Goal: Transaction & Acquisition: Book appointment/travel/reservation

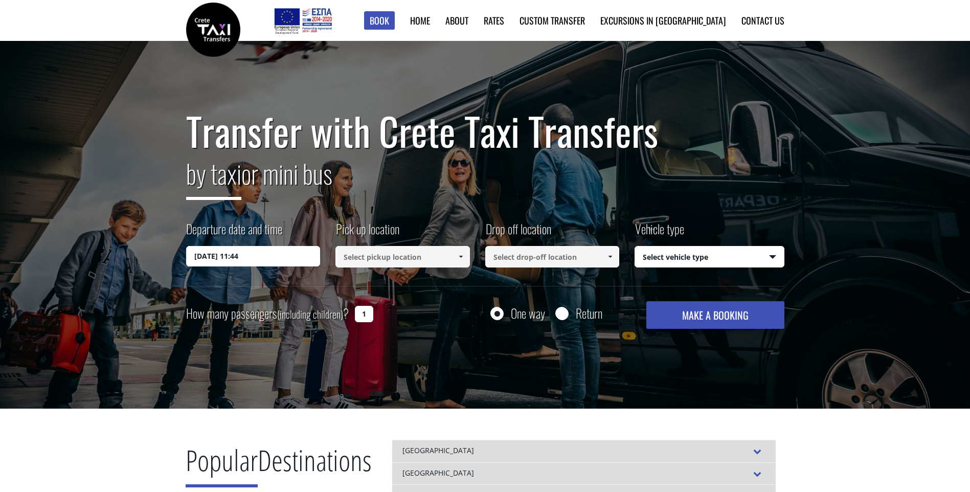
click at [267, 260] on input "[DATE] 11:44" at bounding box center [253, 256] width 134 height 20
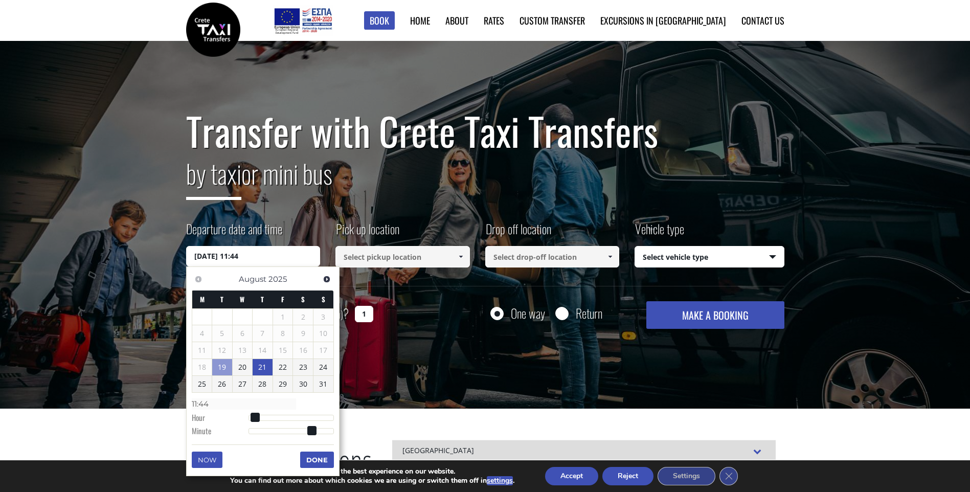
click at [255, 367] on link "21" at bounding box center [263, 367] width 20 height 16
click at [384, 263] on input at bounding box center [402, 256] width 134 height 21
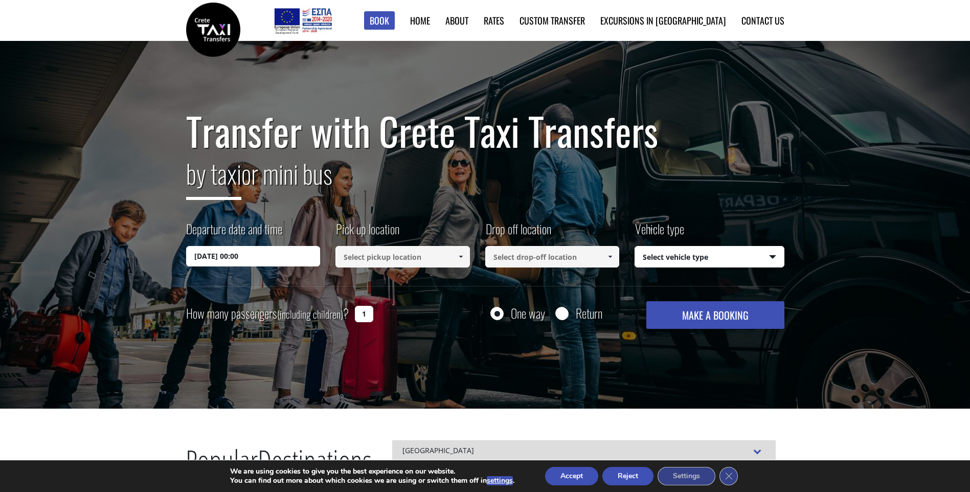
click at [256, 258] on input "[DATE] 00:00" at bounding box center [253, 256] width 134 height 20
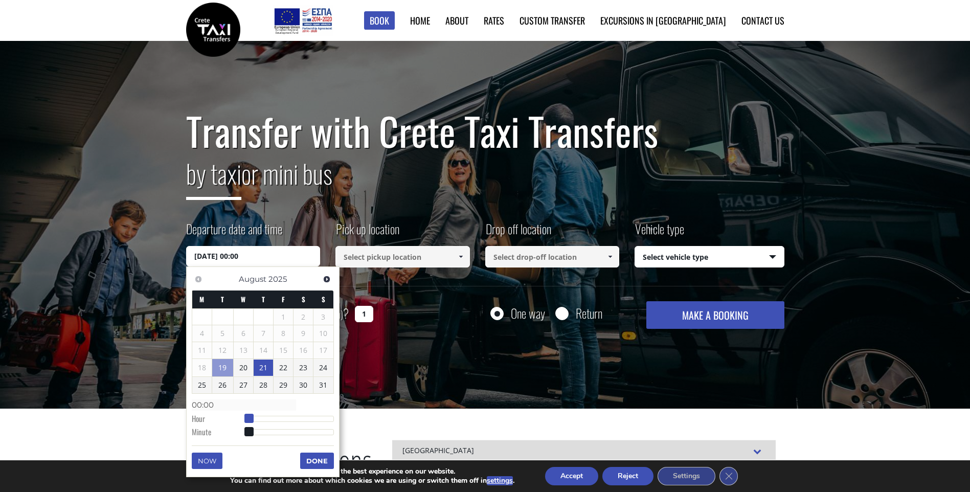
type input "[DATE] 01:00"
type input "01:00"
type input "[DATE] 02:00"
type input "02:00"
type input "[DATE] 01:00"
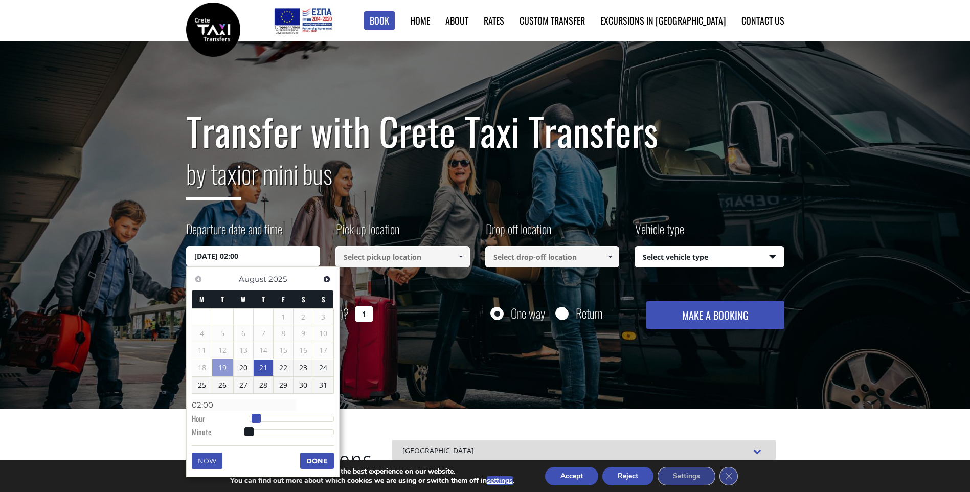
type input "01:00"
type input "[DATE] 00:00"
type input "00:00"
drag, startPoint x: 251, startPoint y: 418, endPoint x: 242, endPoint y: 417, distance: 8.2
click at [242, 417] on dl "Time 00:00 Hour Minute Second Millisecond Microsecond Time Zone -1200 -1100 -10…" at bounding box center [263, 417] width 142 height 43
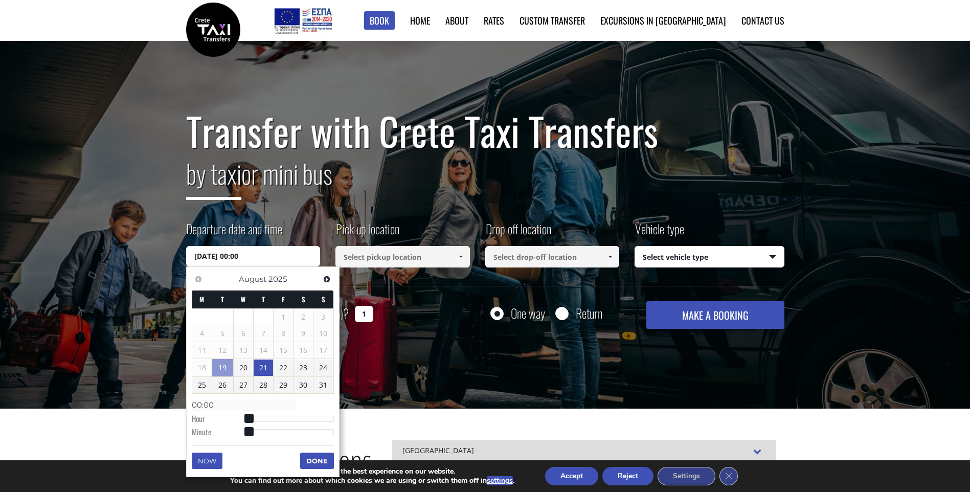
type input "[DATE] 00:01"
type input "00:01"
type input "[DATE] 00:02"
type input "00:02"
type input "[DATE] 00:04"
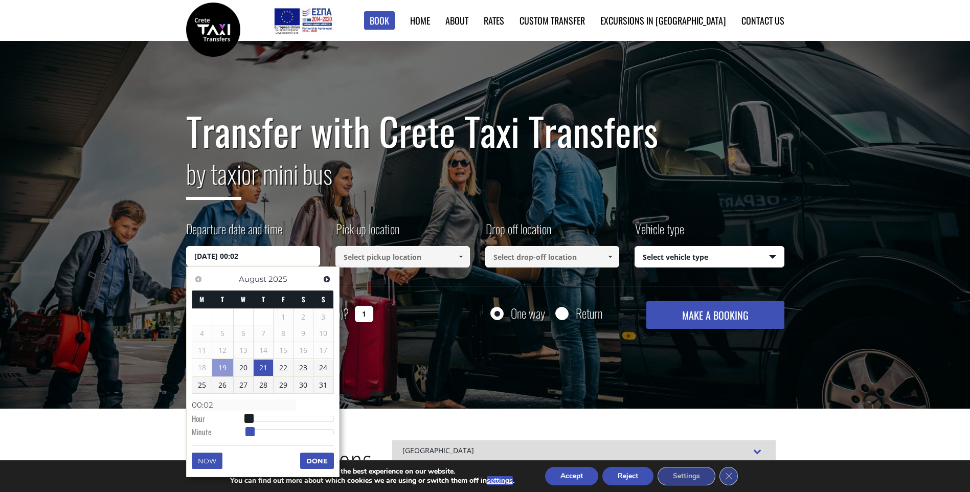
type input "00:04"
type input "[DATE] 00:06"
type input "00:06"
type input "[DATE] 00:08"
type input "00:08"
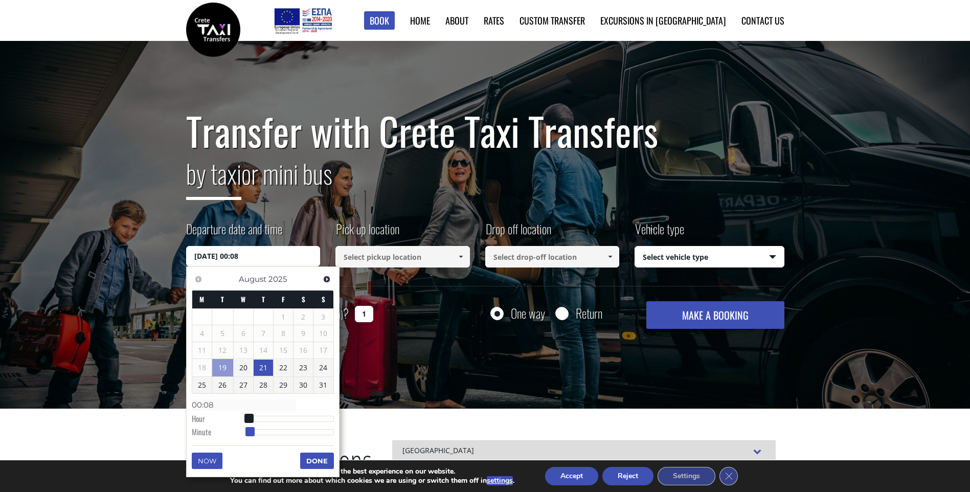
type input "[DATE] 00:09"
type input "00:09"
type input "[DATE] 00:10"
type input "00:10"
type input "[DATE] 00:11"
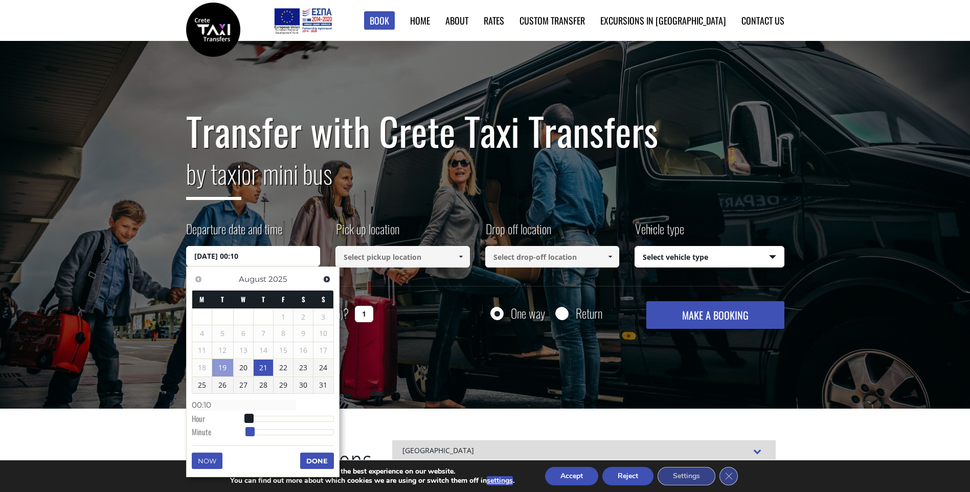
type input "00:11"
type input "[DATE] 00:12"
type input "00:12"
type input "[DATE] 00:13"
type input "00:13"
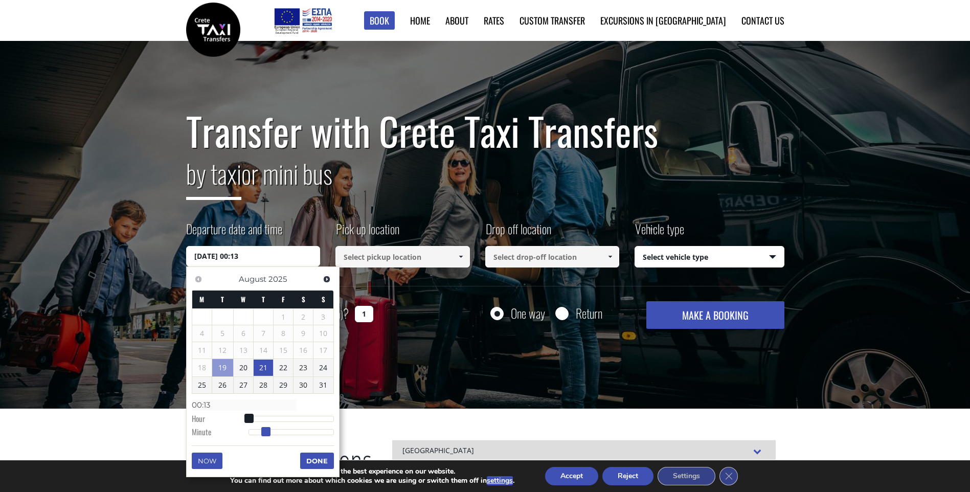
type input "[DATE] 00:14"
type input "00:14"
type input "[DATE] 00:15"
type input "00:15"
type input "[DATE] 00:16"
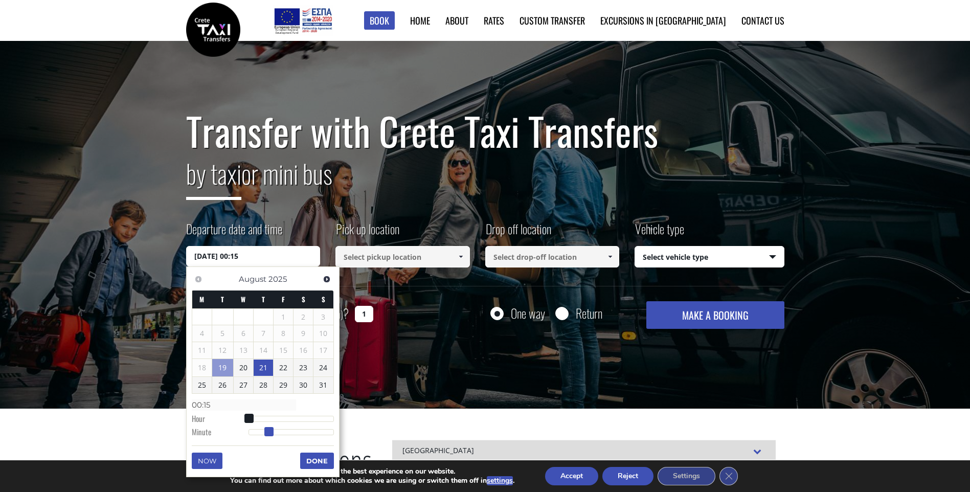
type input "00:16"
type input "[DATE] 00:17"
type input "00:17"
type input "[DATE] 00:19"
type input "00:19"
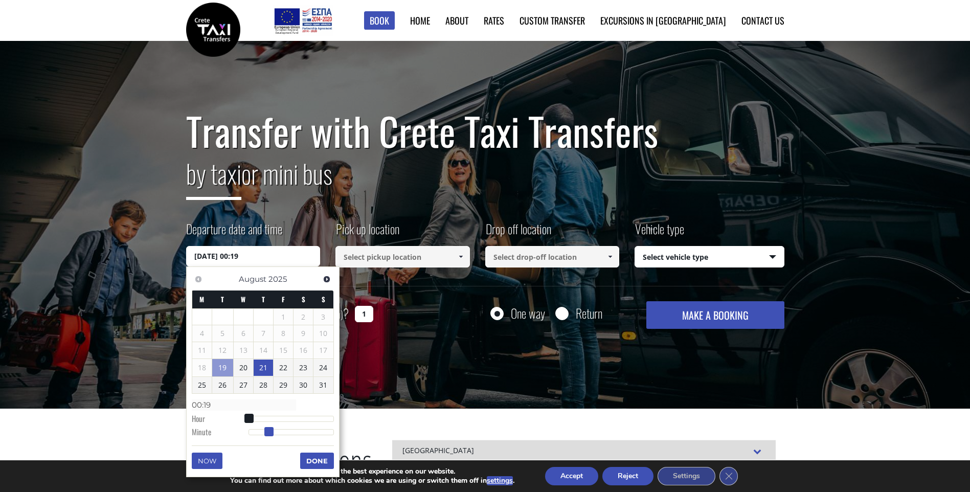
type input "[DATE] 00:20"
type input "00:20"
type input "[DATE] 00:23"
type input "00:23"
type input "[DATE] 00:25"
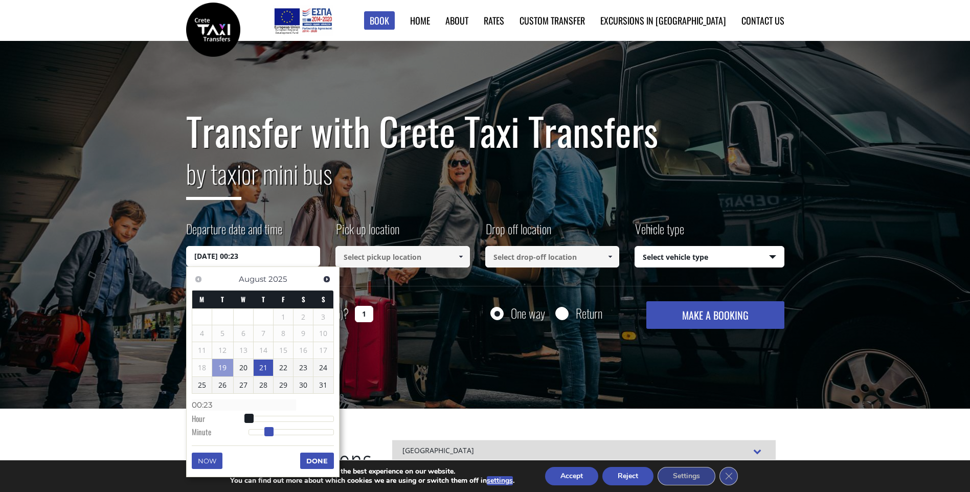
type input "00:25"
type input "[DATE] 00:27"
type input "00:27"
type input "[DATE] 00:29"
type input "00:29"
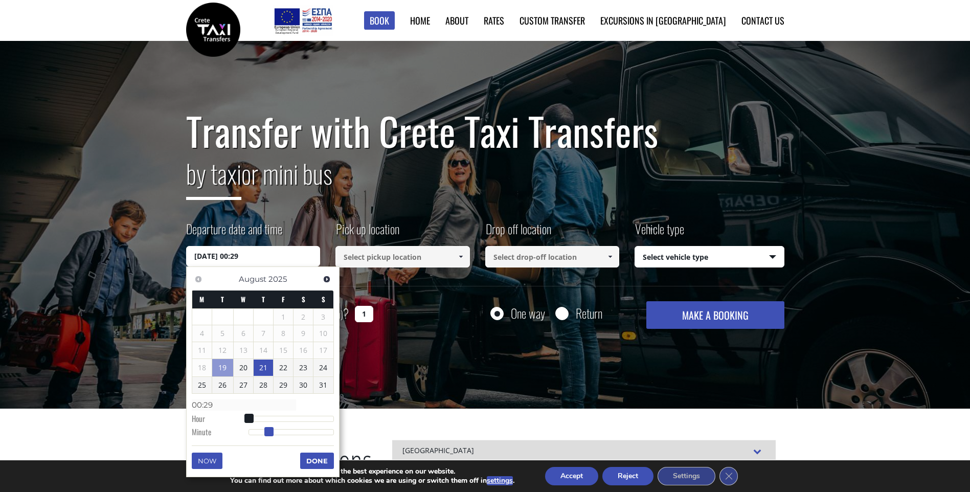
type input "[DATE] 00:30"
type input "00:30"
type input "[DATE] 00:31"
type input "00:31"
type input "[DATE] 00:32"
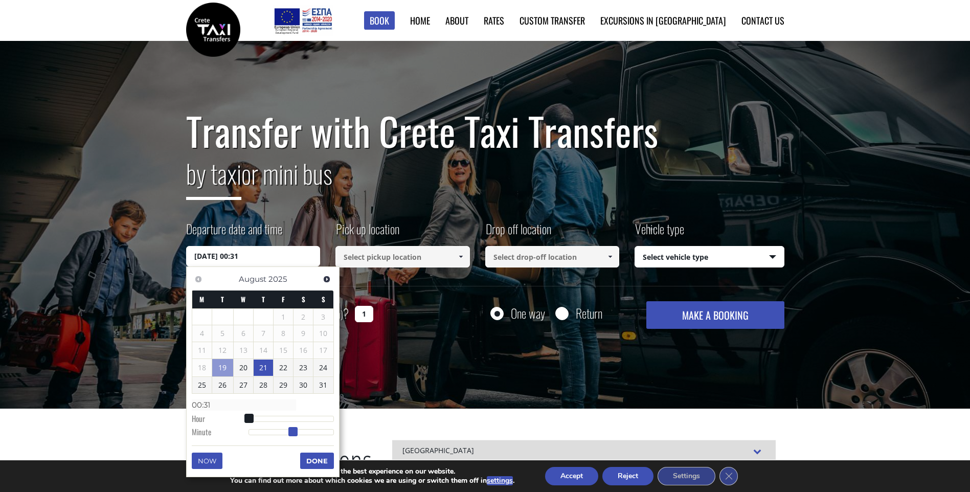
type input "00:32"
type input "[DATE] 00:33"
type input "00:33"
type input "[DATE] 00:32"
type input "00:32"
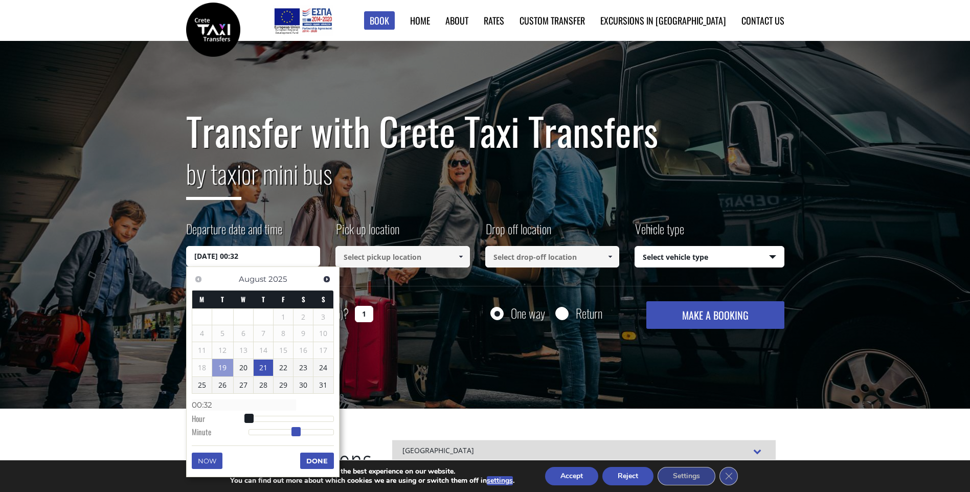
type input "[DATE] 00:31"
type input "00:31"
type input "[DATE] 00:29"
type input "00:29"
type input "[DATE] 00:28"
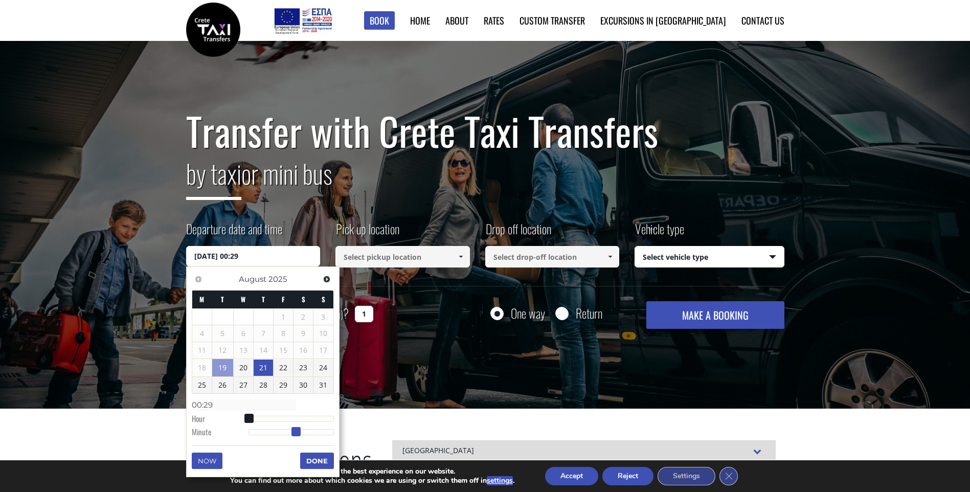
type input "00:28"
type input "[DATE] 00:27"
type input "00:27"
type input "[DATE] 00:25"
type input "00:25"
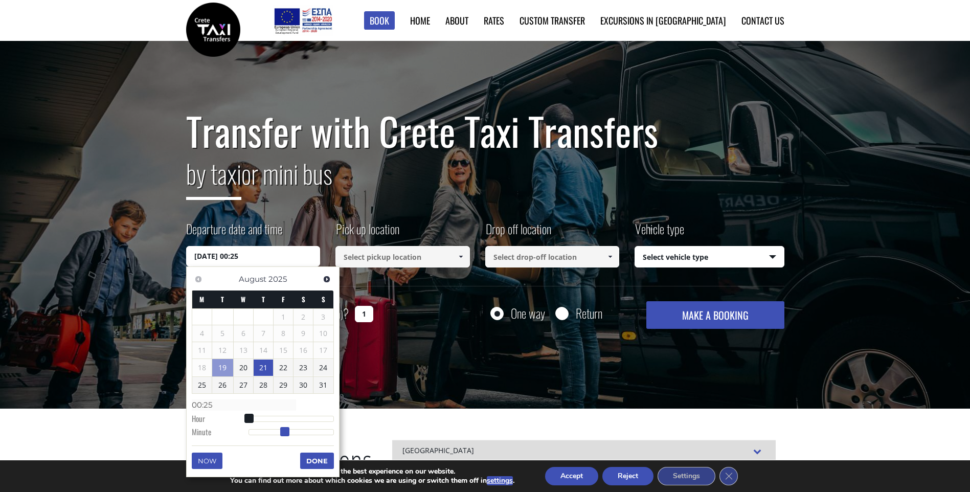
type input "[DATE] 00:24"
type input "00:24"
type input "[DATE] 00:23"
type input "00:23"
type input "[DATE] 00:22"
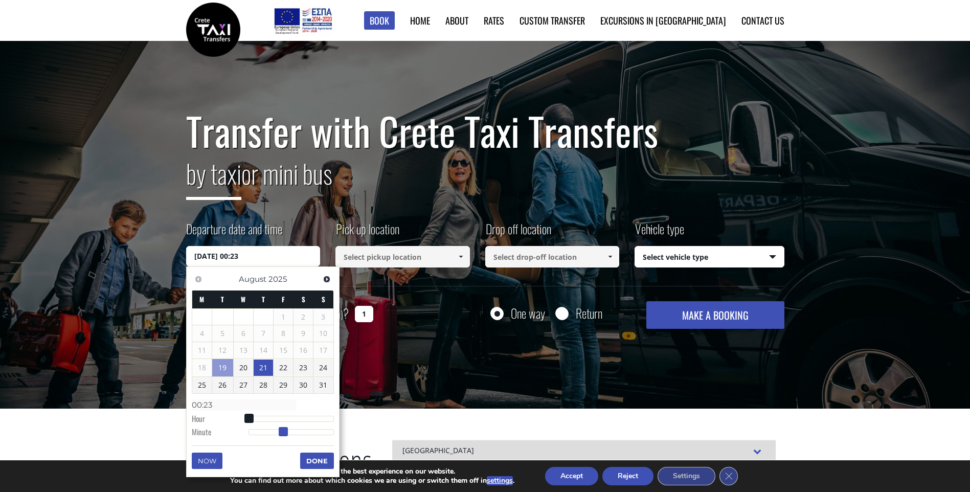
type input "00:22"
type input "[DATE] 00:21"
type input "00:21"
type input "[DATE] 00:20"
type input "00:20"
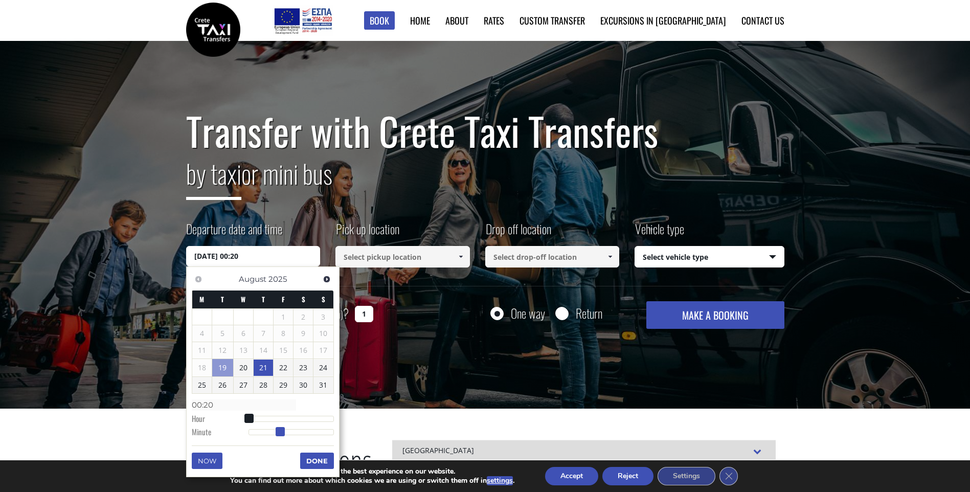
type input "[DATE] 00:19"
type input "00:19"
type input "[DATE] 00:18"
type input "00:18"
type input "[DATE] 00:19"
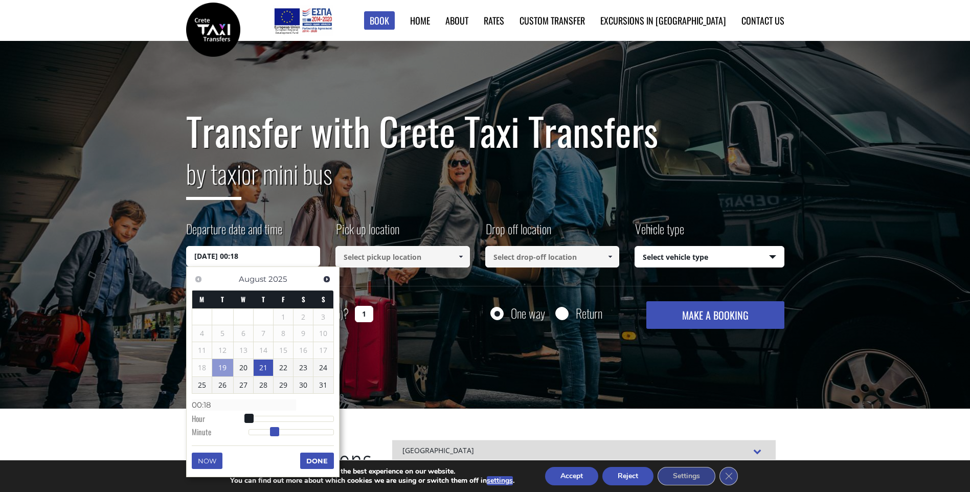
type input "00:19"
type input "[DATE] 00:20"
type input "00:20"
type input "[DATE] 00:21"
type input "00:21"
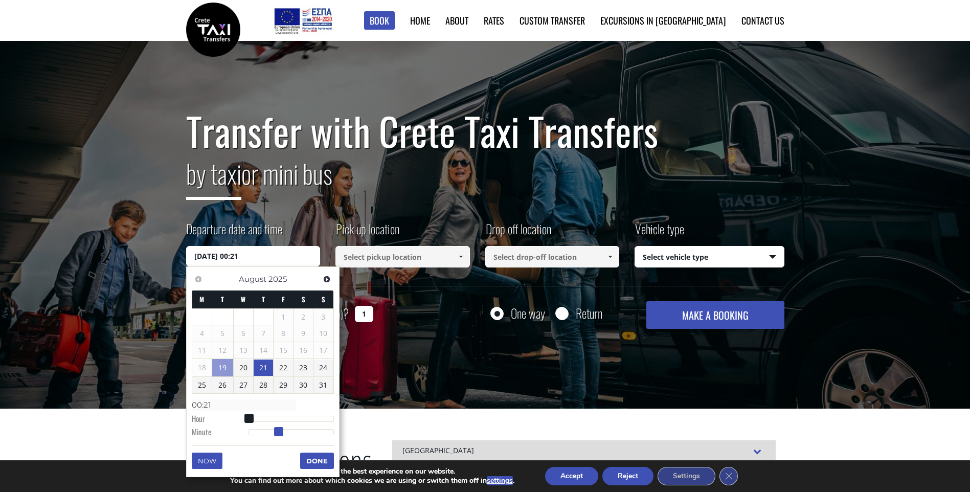
type input "[DATE] 00:22"
type input "00:22"
type input "[DATE] 00:23"
type input "00:23"
type input "[DATE] 00:24"
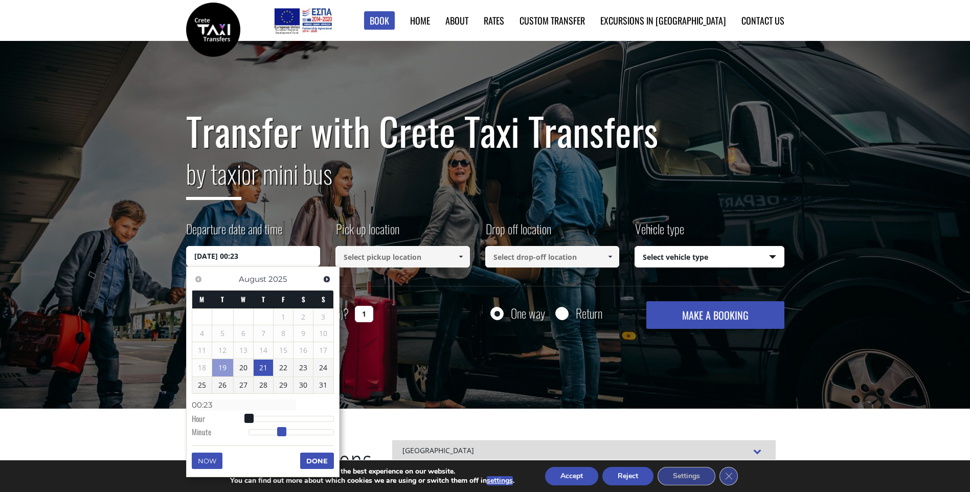
type input "00:24"
type input "[DATE] 00:25"
type input "00:25"
type input "[DATE] 00:26"
type input "00:26"
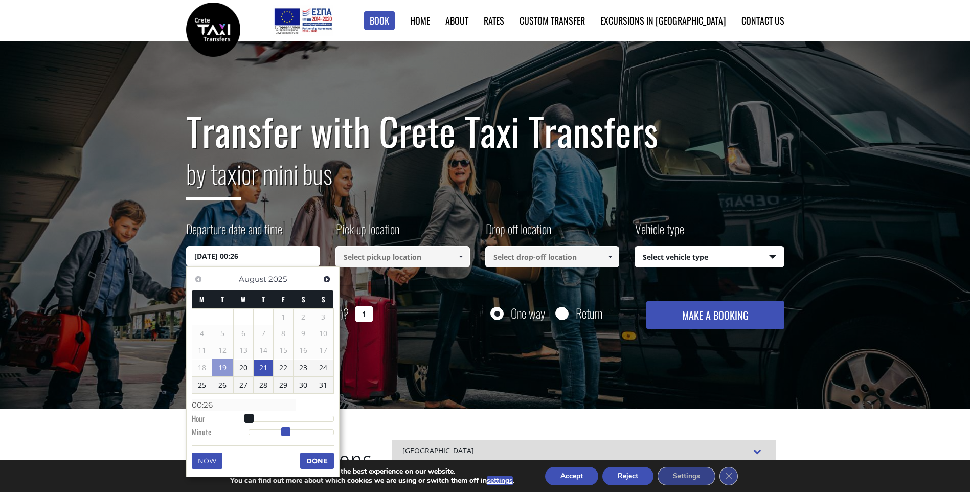
type input "[DATE] 00:27"
type input "00:27"
type input "[DATE] 00:28"
type input "00:28"
type input "[DATE] 00:29"
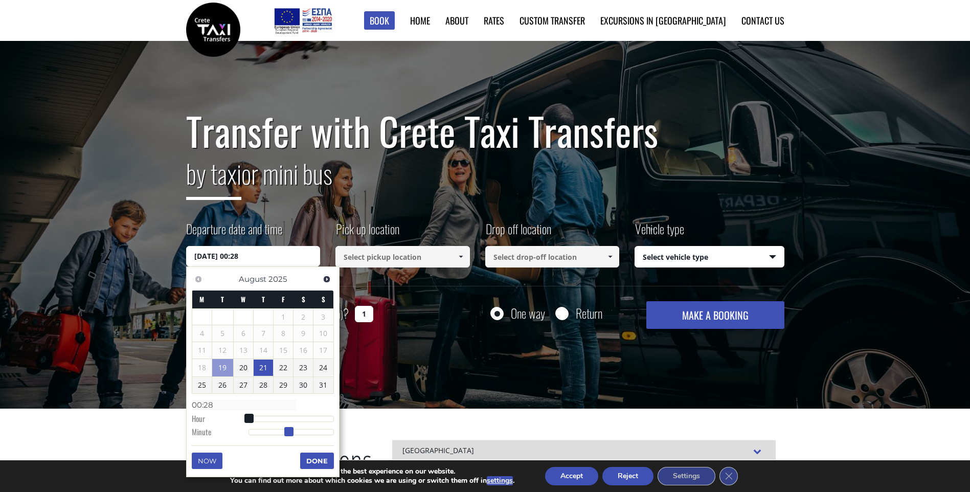
type input "00:29"
type input "[DATE] 00:30"
type input "00:30"
drag, startPoint x: 247, startPoint y: 433, endPoint x: 291, endPoint y: 428, distance: 43.7
click at [291, 428] on span at bounding box center [291, 431] width 9 height 9
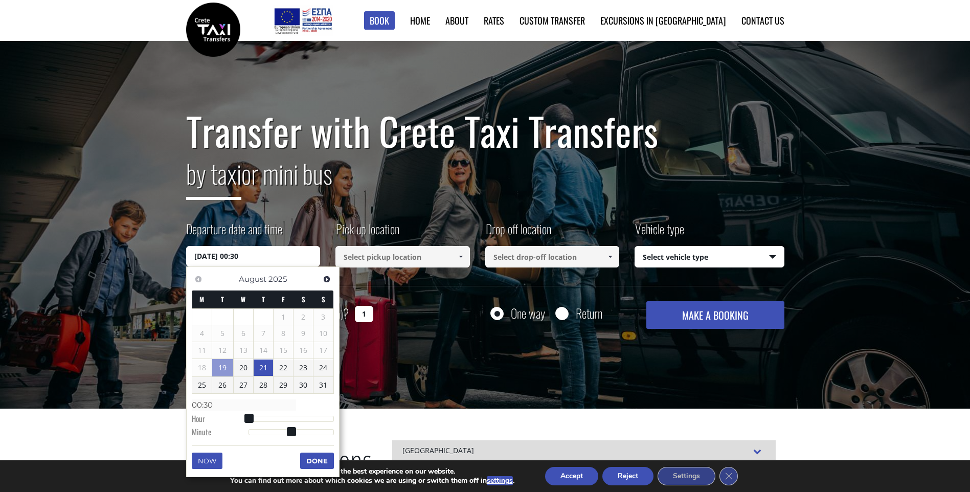
click at [308, 462] on button "Done" at bounding box center [317, 460] width 34 height 16
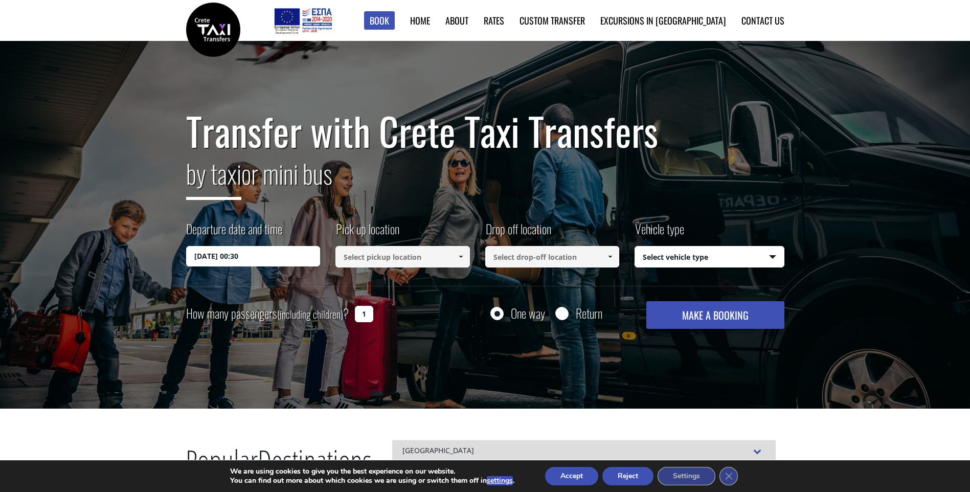
click at [402, 254] on input at bounding box center [402, 256] width 134 height 21
click at [470, 255] on div "Pick up location Select pickup location Select pickup location [GEOGRAPHIC_DATA…" at bounding box center [410, 245] width 150 height 50
click at [454, 255] on link at bounding box center [460, 256] width 17 height 21
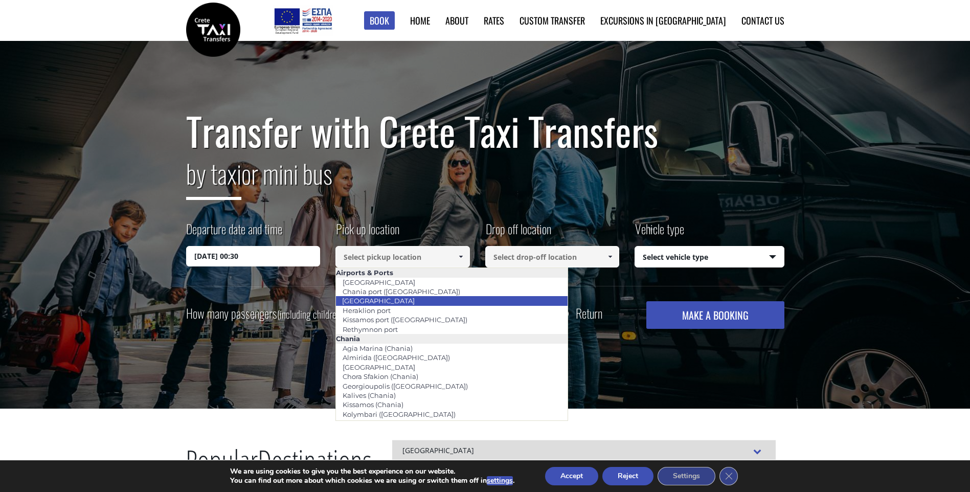
click at [389, 301] on link "[GEOGRAPHIC_DATA]" at bounding box center [378, 300] width 86 height 14
type input "[GEOGRAPHIC_DATA]"
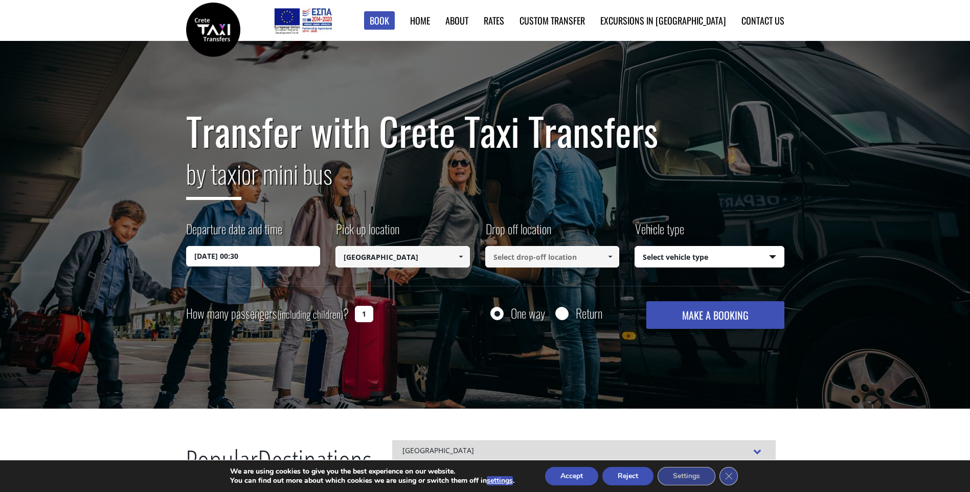
click at [552, 258] on input at bounding box center [552, 256] width 134 height 21
type input "m"
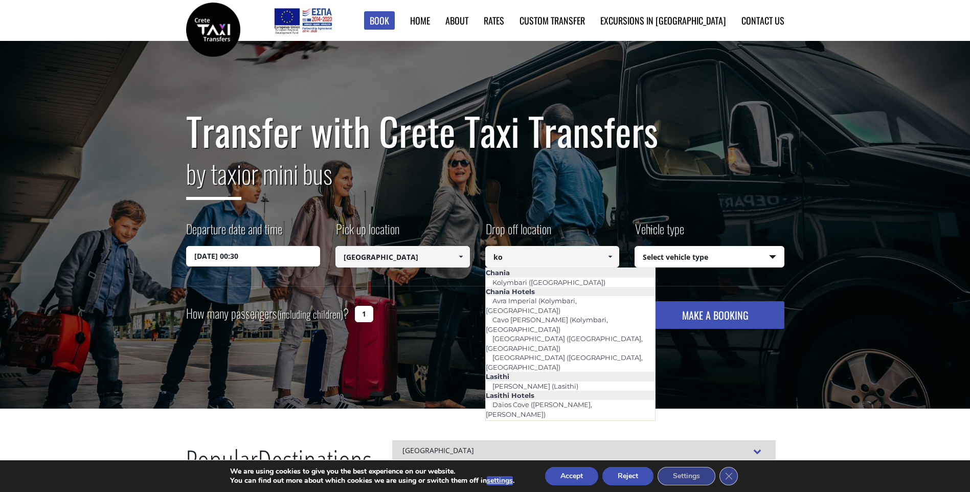
type input "k"
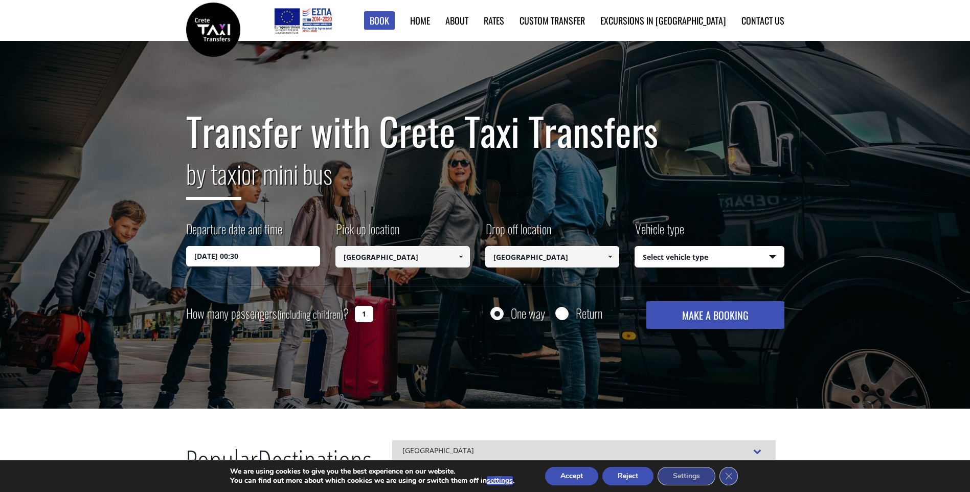
type input "[GEOGRAPHIC_DATA]"
click at [556, 312] on input "Return" at bounding box center [561, 314] width 13 height 13
radio input "true"
type input "[GEOGRAPHIC_DATA]"
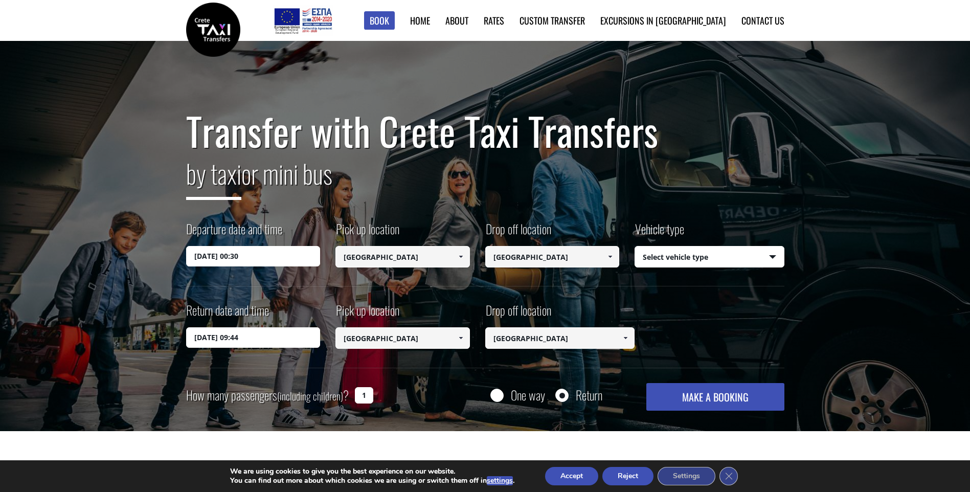
click at [725, 259] on select "Select vehicle type Taxi (4 passengers) Mercedes E Class Mini Van (7 passengers…" at bounding box center [709, 256] width 149 height 21
select select "540"
click at [635, 246] on select "Select vehicle type Taxi (4 passengers) Mercedes E Class Mini Van (7 passengers…" at bounding box center [709, 256] width 149 height 21
click at [364, 396] on input "1" at bounding box center [364, 395] width 18 height 16
type input "4"
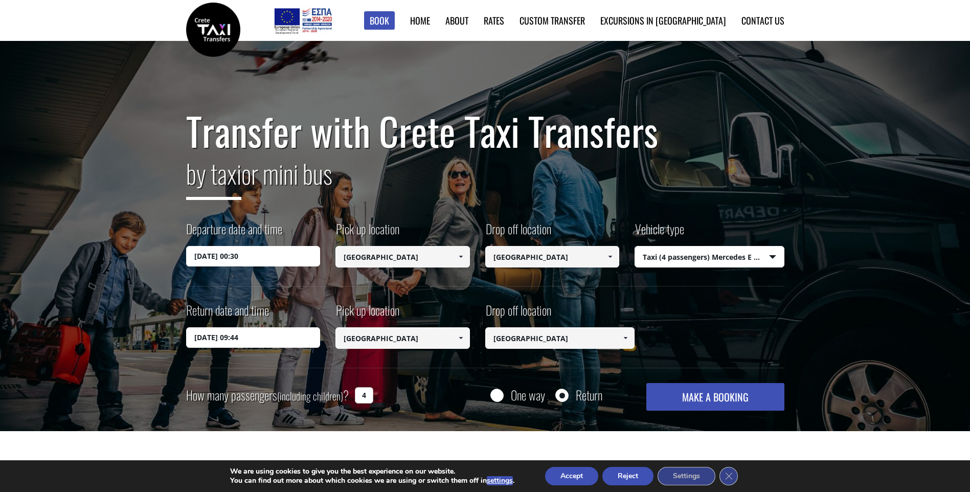
click at [703, 395] on button "MAKE A BOOKING" at bounding box center [715, 397] width 138 height 28
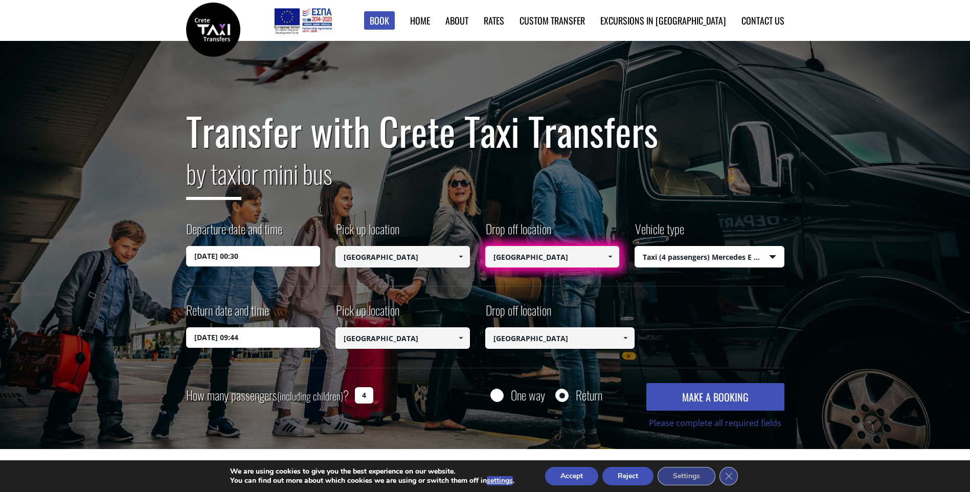
click at [578, 258] on input "[GEOGRAPHIC_DATA]" at bounding box center [552, 256] width 134 height 21
